Goal: Task Accomplishment & Management: Use online tool/utility

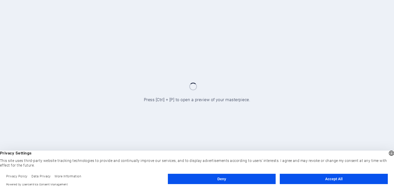
click at [341, 180] on button "Accept All" at bounding box center [334, 179] width 108 height 10
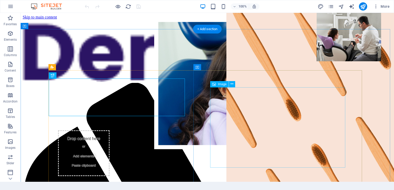
scroll to position [244, 0]
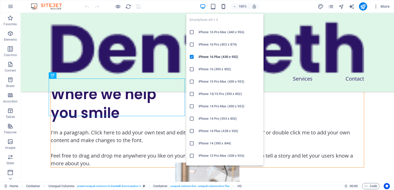
click at [224, 6] on icon "button" at bounding box center [223, 7] width 6 height 6
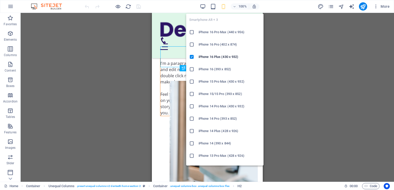
scroll to position [243, 0]
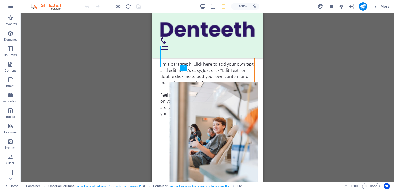
click at [198, 9] on div "100% More" at bounding box center [238, 6] width 308 height 8
click at [201, 8] on icon "button" at bounding box center [203, 7] width 6 height 6
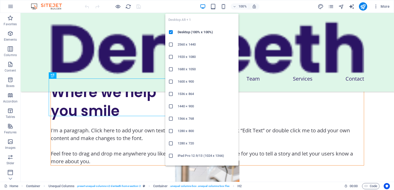
scroll to position [244, 0]
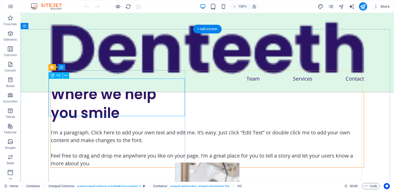
click at [115, 91] on div "Where we help you smile" at bounding box center [207, 104] width 313 height 38
click at [61, 87] on div "Where we help you smile" at bounding box center [207, 104] width 313 height 38
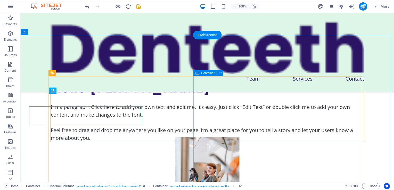
scroll to position [238, 0]
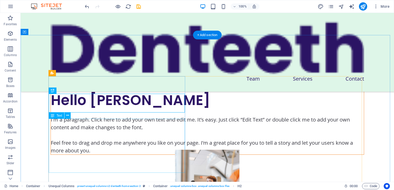
click at [105, 128] on div "I'm a paragraph. Click here to add your own text and edit me. It’s easy. Just c…" at bounding box center [207, 135] width 313 height 39
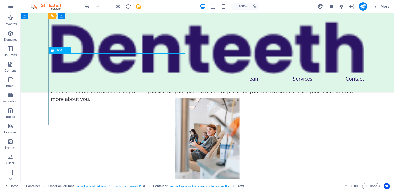
scroll to position [264, 0]
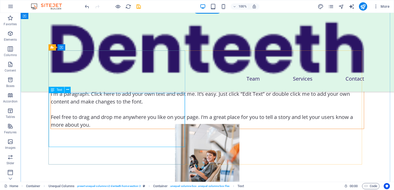
click at [57, 93] on div "I'm a paragraph. Click here to add your own text and edit me. It’s easy. Just c…" at bounding box center [207, 109] width 313 height 39
click at [56, 90] on div "Text" at bounding box center [56, 90] width 15 height 6
click at [62, 103] on div "I'm a paragraph. Click here to add your own text and edit me. It’s easy. Just c…" at bounding box center [207, 109] width 313 height 39
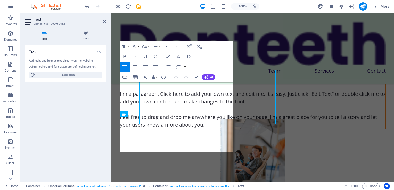
scroll to position [287, 0]
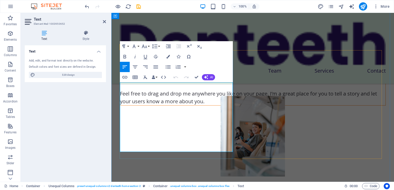
click at [180, 89] on p "I'm a paragraph. Click here to add your own text and edit me. It’s easy. Just c…" at bounding box center [252, 86] width 265 height 39
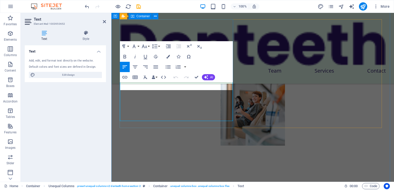
scroll to position [318, 0]
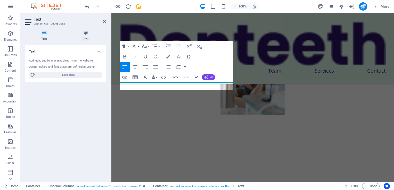
click at [207, 76] on icon "button" at bounding box center [206, 77] width 4 height 4
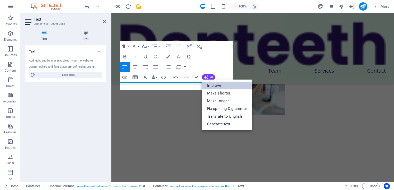
click at [213, 84] on link "Improve" at bounding box center [227, 86] width 50 height 8
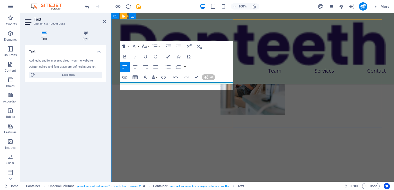
click at [207, 44] on p at bounding box center [252, 40] width 265 height 8
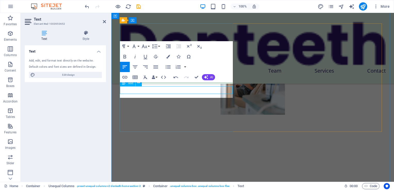
scroll to position [314, 0]
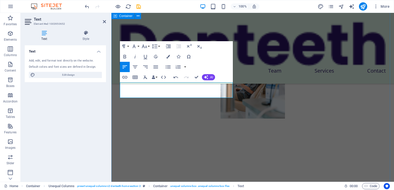
drag, startPoint x: 162, startPoint y: 95, endPoint x: 116, endPoint y: 87, distance: 46.8
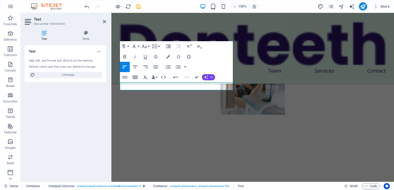
click at [207, 77] on icon "button" at bounding box center [206, 77] width 5 height 5
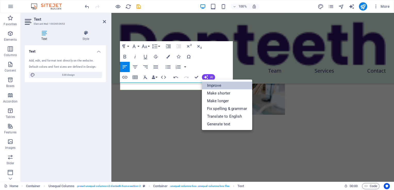
click at [214, 86] on link "Improve" at bounding box center [227, 86] width 50 height 8
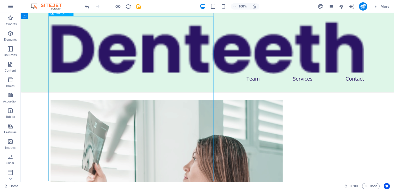
scroll to position [646, 0]
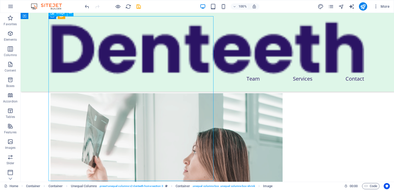
select select "px"
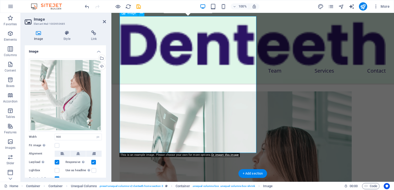
scroll to position [727, 0]
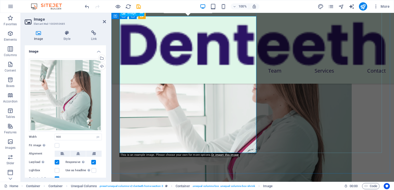
click at [248, 125] on figure at bounding box center [253, 127] width 266 height 232
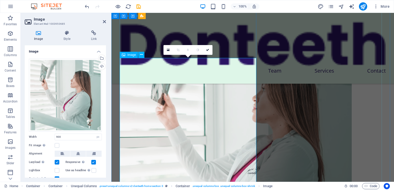
scroll to position [676, 0]
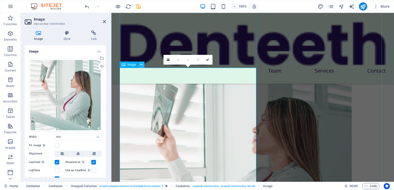
click at [140, 65] on icon at bounding box center [141, 64] width 3 height 5
click at [202, 96] on figure at bounding box center [253, 178] width 266 height 232
click at [126, 65] on div "Image" at bounding box center [129, 65] width 18 height 6
drag, startPoint x: 126, startPoint y: 65, endPoint x: 37, endPoint y: 49, distance: 90.1
click at [126, 65] on div "Image" at bounding box center [129, 65] width 18 height 6
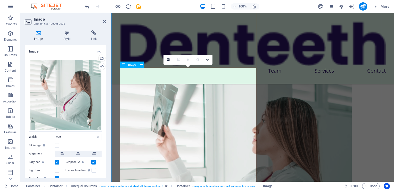
click at [126, 65] on div "Image" at bounding box center [129, 65] width 18 height 6
click at [169, 60] on icon at bounding box center [168, 60] width 3 height 4
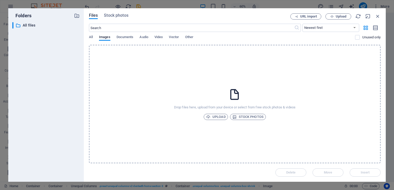
click at [39, 73] on div "​ All files All files" at bounding box center [45, 100] width 67 height 156
click at [378, 16] on div "Files Stock photos URL import Upload ​ Newest first Oldest first Name (A-Z) Nam…" at bounding box center [235, 95] width 302 height 174
drag, startPoint x: 378, startPoint y: 16, endPoint x: 258, endPoint y: 16, distance: 120.6
click at [378, 16] on icon "button" at bounding box center [378, 16] width 6 height 6
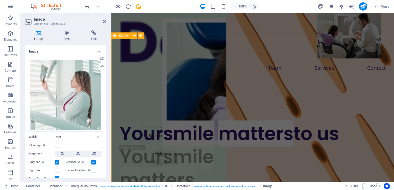
scroll to position [0, 0]
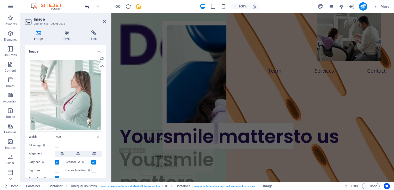
click at [86, 9] on icon "undo" at bounding box center [87, 7] width 6 height 6
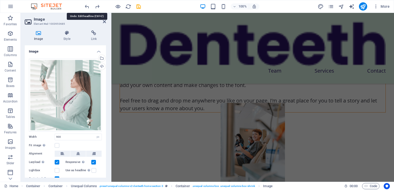
scroll to position [307, 0]
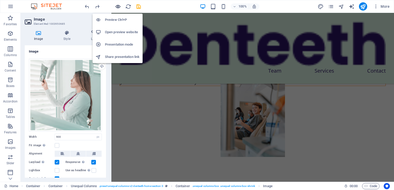
click at [116, 7] on icon "button" at bounding box center [118, 7] width 6 height 6
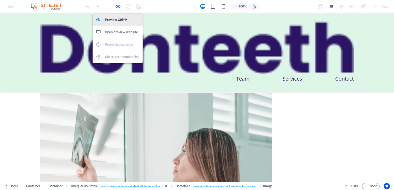
click at [113, 19] on h6 "Preview Ctrl+P" at bounding box center [122, 20] width 35 height 6
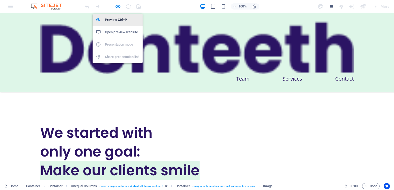
select select "px"
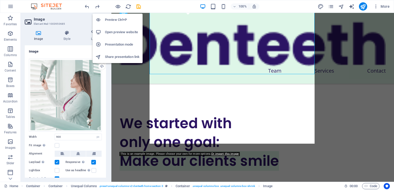
scroll to position [564, 0]
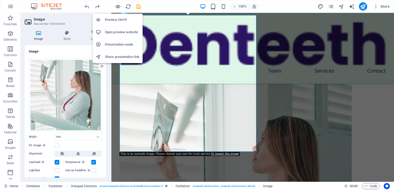
click at [113, 20] on h6 "Preview Ctrl+P" at bounding box center [122, 20] width 35 height 6
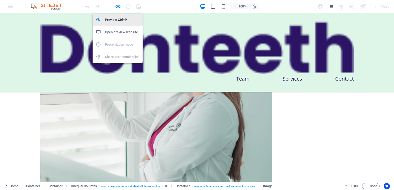
scroll to position [458, 0]
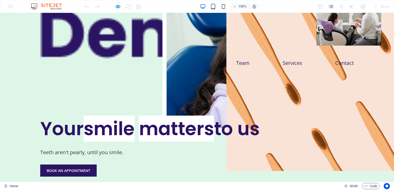
scroll to position [0, 0]
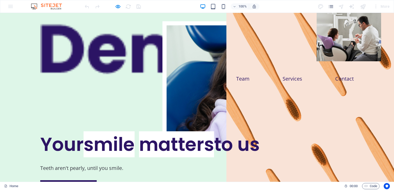
click at [15, 7] on div "100% More" at bounding box center [196, 6] width 393 height 12
click at [53, 9] on img at bounding box center [49, 6] width 39 height 6
click at [55, 8] on img at bounding box center [49, 6] width 39 height 6
click at [10, 6] on div "100% More" at bounding box center [196, 6] width 393 height 12
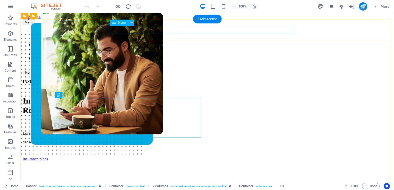
click at [213, 43] on nav "ABOUT US SERVICES NEWS CONTACT" at bounding box center [207, 52] width 369 height 19
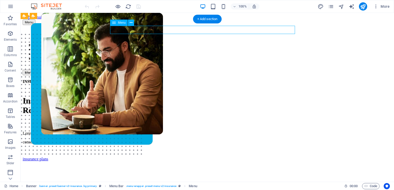
click at [218, 43] on nav "ABOUT US SERVICES NEWS CONTACT" at bounding box center [207, 52] width 369 height 19
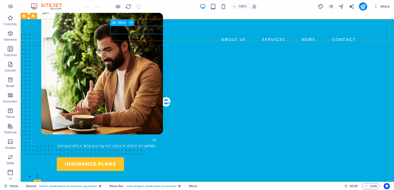
click at [120, 24] on span "Menu" at bounding box center [122, 22] width 8 height 3
click at [132, 24] on icon at bounding box center [131, 22] width 3 height 5
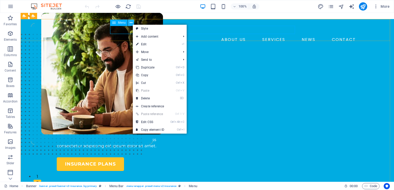
click at [132, 24] on icon at bounding box center [131, 22] width 3 height 5
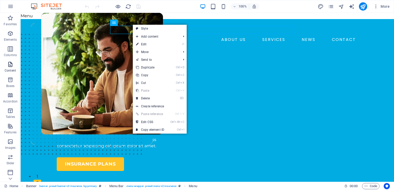
click at [15, 67] on span "Content" at bounding box center [10, 67] width 21 height 12
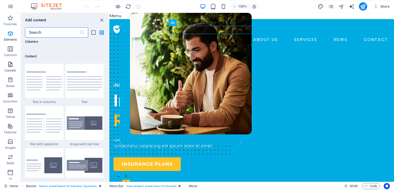
scroll to position [902, 0]
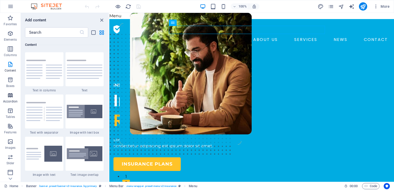
click at [11, 100] on p "Accordion" at bounding box center [10, 101] width 14 height 4
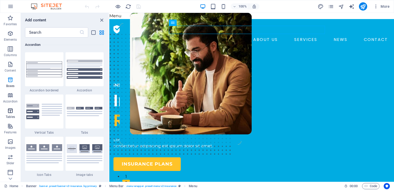
click at [10, 111] on icon "button" at bounding box center [10, 111] width 6 height 6
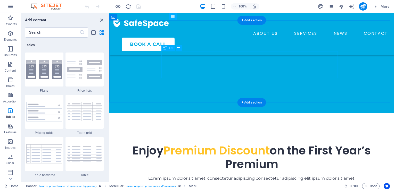
scroll to position [103, 0]
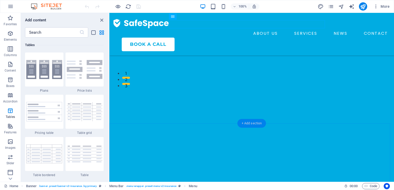
click at [253, 124] on div "+ Add section" at bounding box center [251, 123] width 29 height 9
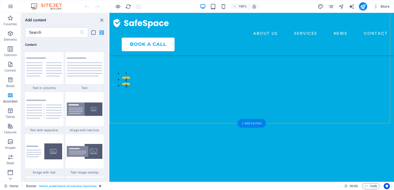
scroll to position [902, 0]
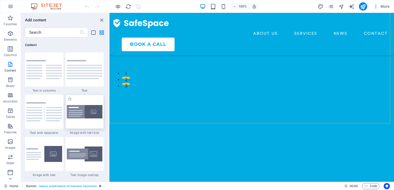
click at [87, 112] on img at bounding box center [85, 112] width 36 height 14
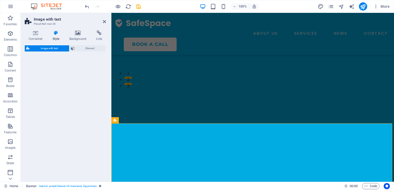
select select "rem"
select select "px"
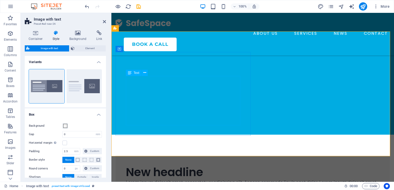
scroll to position [155, 0]
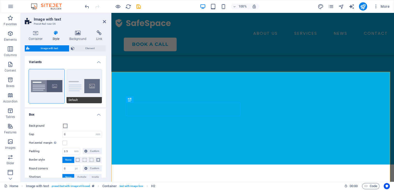
click at [85, 91] on button "Default" at bounding box center [84, 86] width 36 height 34
type input "2"
type input "0"
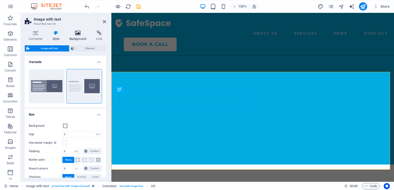
click at [80, 30] on icon at bounding box center [77, 32] width 25 height 5
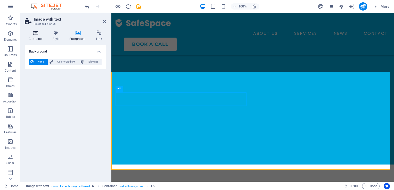
click at [36, 37] on h4 "Container" at bounding box center [37, 35] width 24 height 11
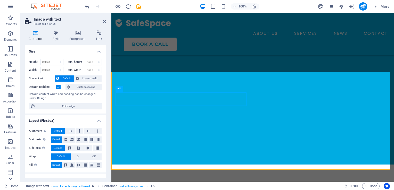
click at [9, 179] on icon at bounding box center [10, 178] width 7 height 7
click at [13, 145] on p "Forms" at bounding box center [10, 147] width 9 height 4
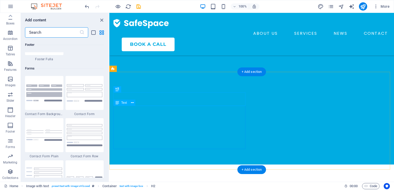
scroll to position [3763, 0]
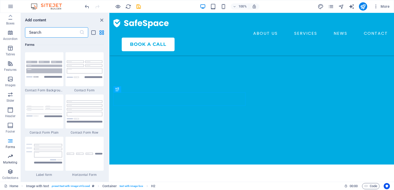
click at [7, 162] on p "Marketing" at bounding box center [10, 163] width 14 height 4
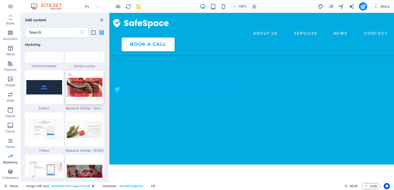
scroll to position [4301, 0]
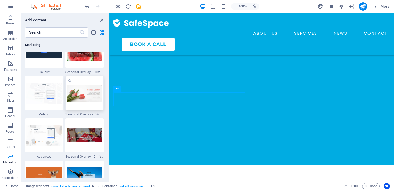
click at [90, 94] on img at bounding box center [85, 93] width 36 height 17
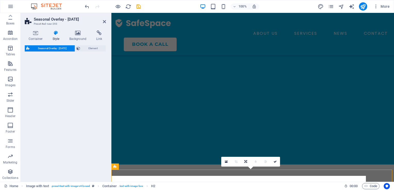
select select "px"
select select "rem"
select select "%"
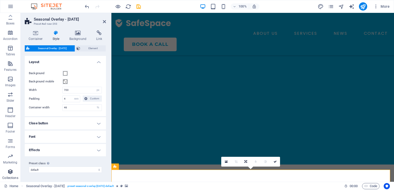
click at [13, 174] on icon "button" at bounding box center [10, 172] width 6 height 6
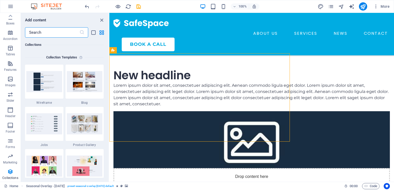
scroll to position [0, 0]
click at [375, 8] on icon "button" at bounding box center [375, 6] width 5 height 5
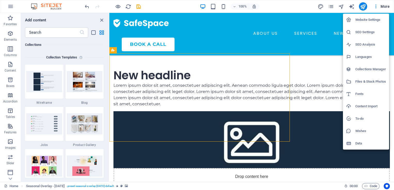
click at [86, 7] on div at bounding box center [197, 95] width 394 height 190
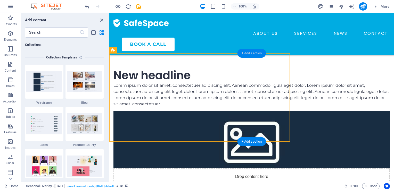
click at [247, 55] on div "+ Add section" at bounding box center [251, 53] width 29 height 9
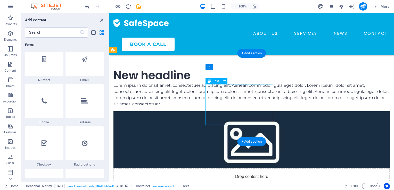
scroll to position [902, 0]
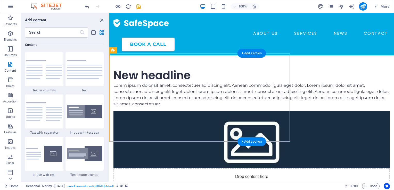
select select "px"
select select "rem"
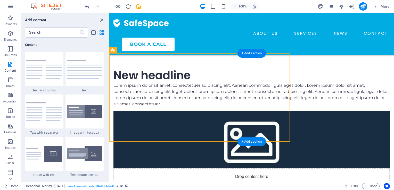
select select "%"
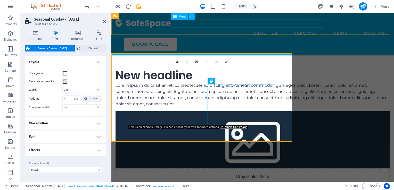
click at [304, 29] on nav "ABOUT US SERVICES NEWS CONTACT" at bounding box center [252, 33] width 274 height 8
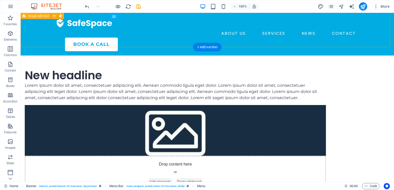
click at [186, 48] on div "New headline Lorem ipsum dolor sit amet, consectetuer adipiscing elit. Aenean c…" at bounding box center [207, 130] width 373 height 165
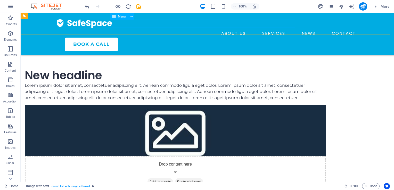
click at [172, 29] on nav "ABOUT US SERVICES NEWS CONTACT" at bounding box center [207, 33] width 301 height 8
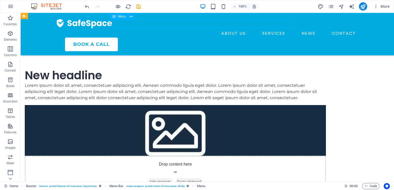
click at [142, 29] on nav "ABOUT US SERVICES NEWS CONTACT" at bounding box center [207, 33] width 301 height 8
click at [86, 25] on div at bounding box center [207, 23] width 301 height 12
click at [10, 137] on button "Images" at bounding box center [10, 144] width 21 height 15
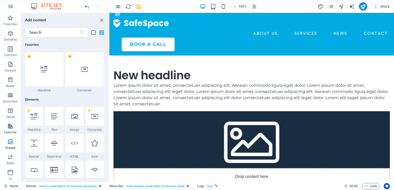
click at [10, 132] on p "Features" at bounding box center [10, 132] width 12 height 4
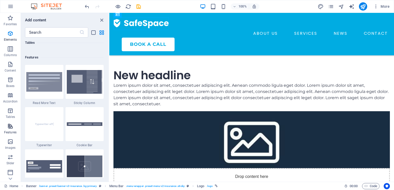
scroll to position [2009, 0]
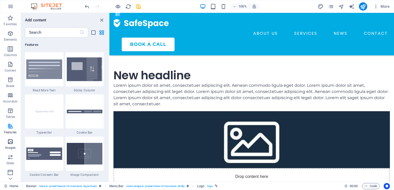
click at [4, 147] on span "Images" at bounding box center [10, 145] width 21 height 12
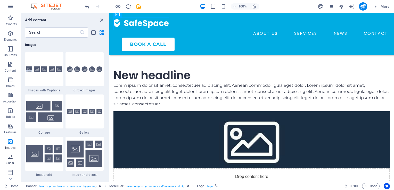
click at [10, 155] on icon "button" at bounding box center [10, 157] width 6 height 6
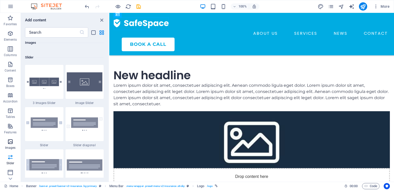
scroll to position [2922, 0]
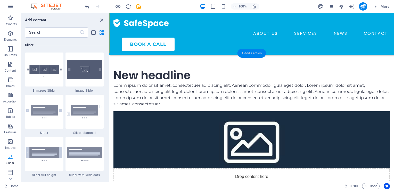
click at [264, 51] on div "+ Add section" at bounding box center [251, 53] width 29 height 9
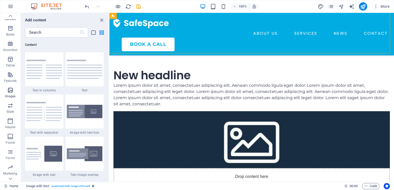
scroll to position [0, 0]
click at [10, 49] on icon "button" at bounding box center [10, 49] width 6 height 6
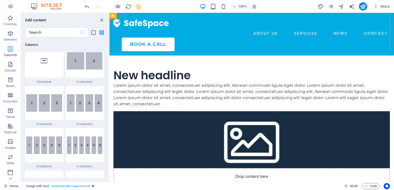
scroll to position [255, 0]
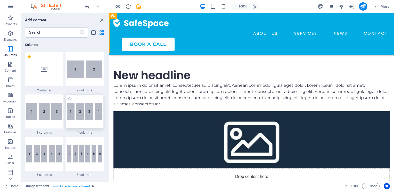
click at [89, 114] on img at bounding box center [85, 112] width 36 height 18
click at [109, 114] on div "Drag here to replace the existing content. Press “Ctrl” if you want to create a…" at bounding box center [251, 97] width 285 height 169
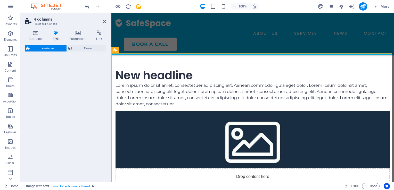
select select "rem"
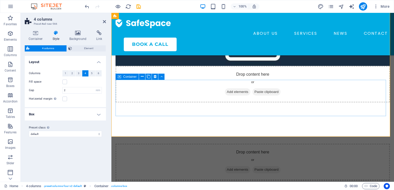
scroll to position [374, 0]
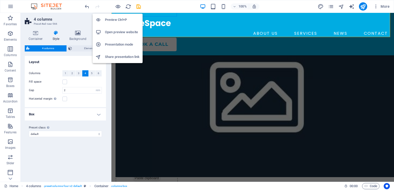
click at [118, 19] on h6 "Preview Ctrl+P" at bounding box center [122, 20] width 35 height 6
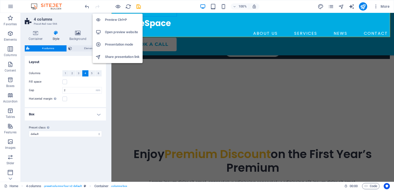
scroll to position [241, 0]
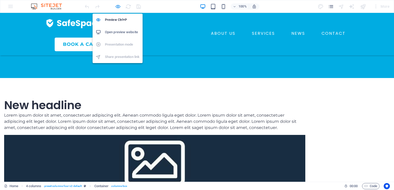
click at [120, 8] on icon "button" at bounding box center [118, 7] width 6 height 6
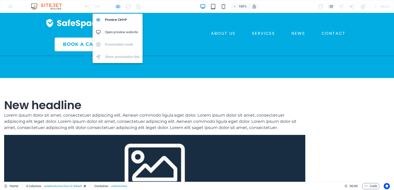
select select "rem"
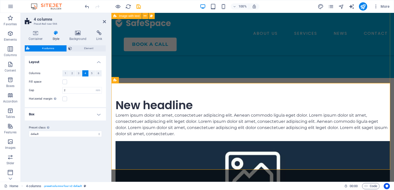
click at [288, 78] on div "New headline Lorem ipsum dolor sit amet, consectetuer adipiscing elit. Aenean c…" at bounding box center [252, 166] width 282 height 177
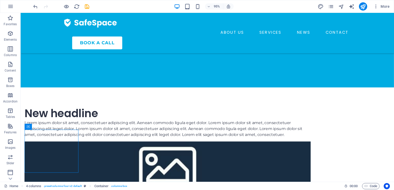
scroll to position [215, 0]
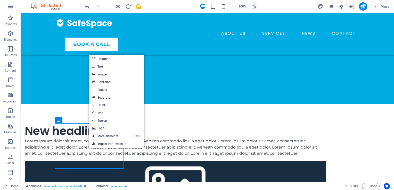
click at [109, 116] on link "Icon" at bounding box center [116, 113] width 55 height 8
select select "xMidYMid"
select select "px"
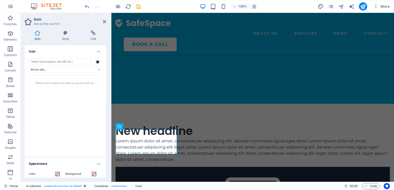
click at [73, 58] on div "All icon sets... IcoFont Ionicons FontAwesome Brands FontAwesome Duotone FontAw…" at bounding box center [65, 106] width 81 height 102
click at [71, 62] on input "search" at bounding box center [60, 62] width 62 height 6
click at [99, 59] on div at bounding box center [98, 62] width 8 height 6
click at [97, 64] on div at bounding box center [98, 62] width 8 height 6
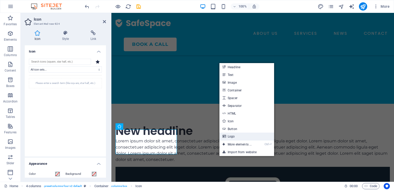
click at [232, 137] on link "Logo" at bounding box center [246, 137] width 55 height 8
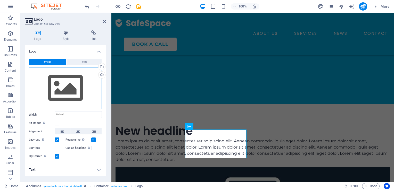
click at [65, 84] on div "Drag files here, click to choose files or select files from Files or our free s…" at bounding box center [65, 88] width 73 height 42
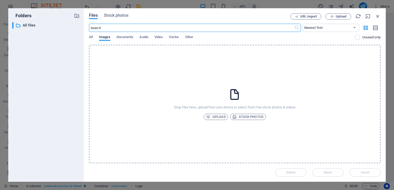
scroll to position [262, 0]
click at [379, 15] on icon "button" at bounding box center [378, 16] width 6 height 6
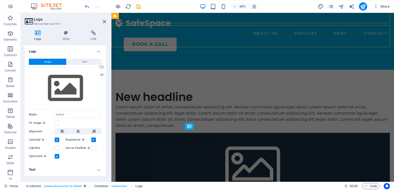
scroll to position [215, 0]
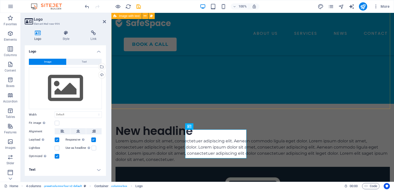
click at [219, 104] on div "New headline Lorem ipsum dolor sit amet, consectetuer adipiscing elit. Aenean c…" at bounding box center [252, 192] width 282 height 177
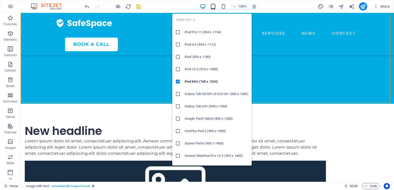
click at [214, 6] on icon "button" at bounding box center [213, 7] width 6 height 6
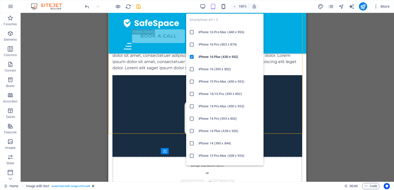
click at [225, 8] on icon "button" at bounding box center [223, 7] width 6 height 6
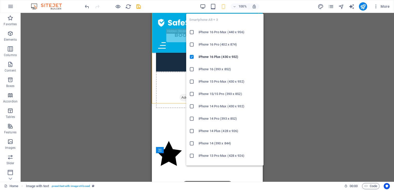
scroll to position [321, 0]
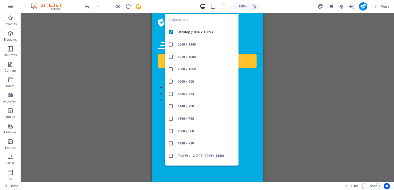
click at [204, 7] on icon "button" at bounding box center [203, 7] width 6 height 6
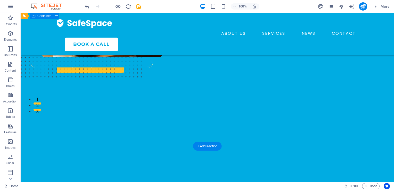
scroll to position [0, 0]
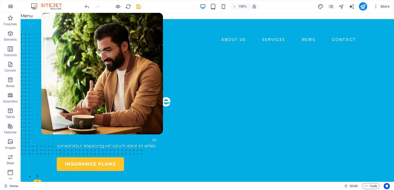
click at [12, 9] on icon "button" at bounding box center [10, 6] width 6 height 6
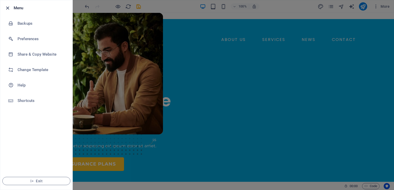
click at [8, 8] on icon "button" at bounding box center [8, 8] width 6 height 6
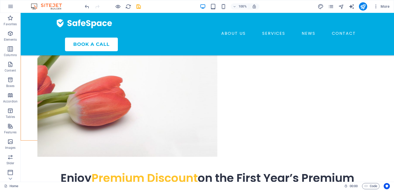
scroll to position [747, 0]
